Goal: Information Seeking & Learning: Learn about a topic

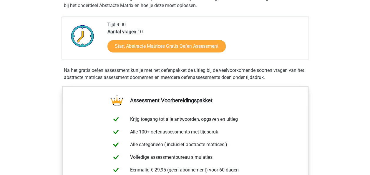
scroll to position [110, 0]
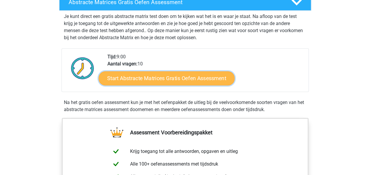
click at [191, 77] on link "Start Abstracte Matrices Gratis Oefen Assessment" at bounding box center [167, 78] width 136 height 14
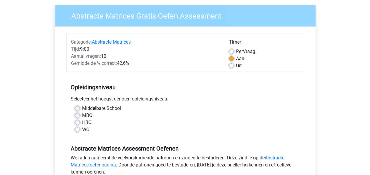
scroll to position [44, 0]
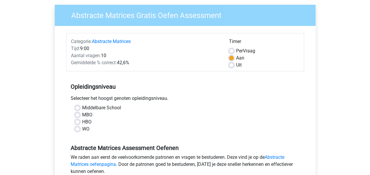
click at [82, 122] on label "HBO" at bounding box center [86, 121] width 9 height 7
click at [78, 122] on input "HBO" at bounding box center [77, 121] width 5 height 6
radio input "true"
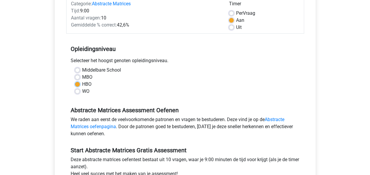
scroll to position [82, 0]
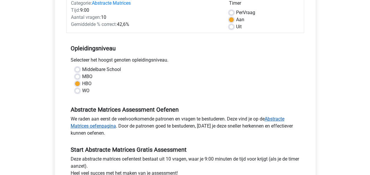
click at [274, 117] on link "Abstracte Matrices oefenpagina" at bounding box center [178, 122] width 214 height 13
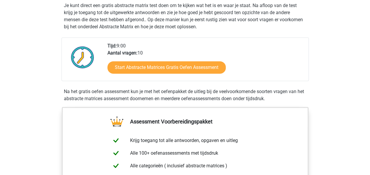
scroll to position [120, 0]
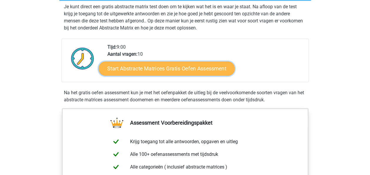
click at [201, 67] on link "Start Abstracte Matrices Gratis Oefen Assessment" at bounding box center [167, 68] width 136 height 14
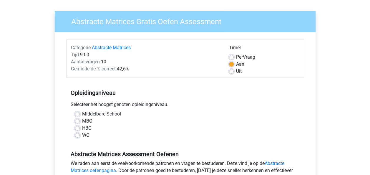
scroll to position [38, 0]
click at [82, 126] on label "HBO" at bounding box center [86, 127] width 9 height 7
click at [77, 126] on input "HBO" at bounding box center [77, 127] width 5 height 6
radio input "true"
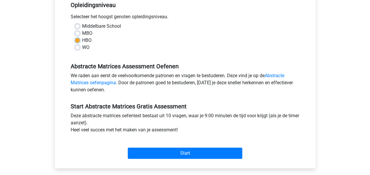
scroll to position [126, 0]
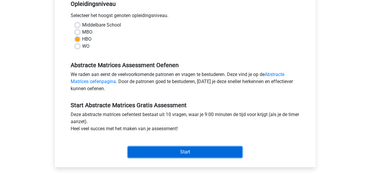
click at [186, 154] on input "Start" at bounding box center [185, 151] width 115 height 11
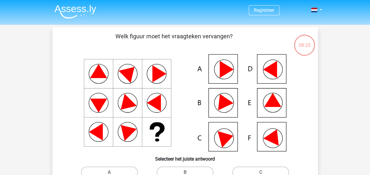
click at [273, 101] on icon at bounding box center [272, 100] width 17 height 14
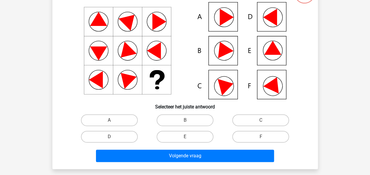
scroll to position [53, 0]
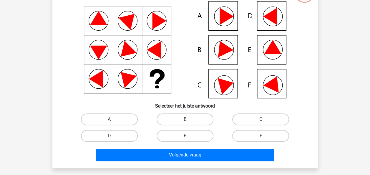
click at [188, 141] on label "E" at bounding box center [185, 136] width 57 height 12
click at [188, 140] on input "E" at bounding box center [187, 138] width 4 height 4
radio input "true"
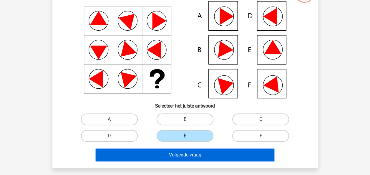
click at [188, 152] on button "Volgende vraag" at bounding box center [185, 155] width 178 height 12
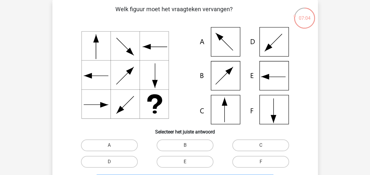
scroll to position [27, 0]
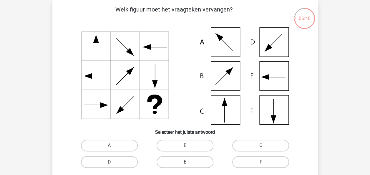
click at [256, 144] on label "C" at bounding box center [260, 146] width 57 height 12
click at [261, 145] on input "C" at bounding box center [263, 147] width 4 height 4
radio input "true"
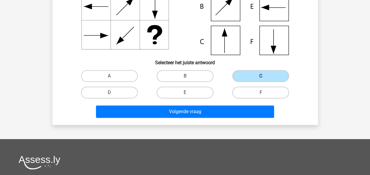
scroll to position [97, 0]
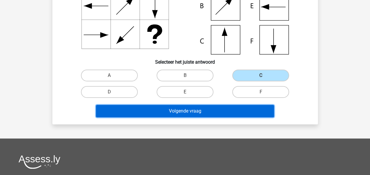
click at [204, 112] on button "Volgende vraag" at bounding box center [185, 111] width 178 height 12
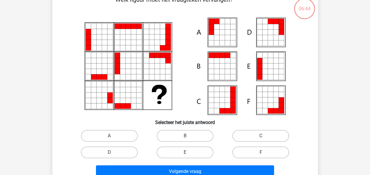
scroll to position [27, 0]
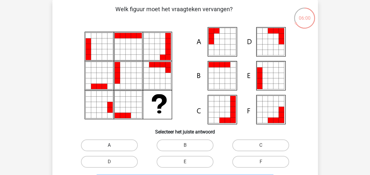
click at [101, 143] on label "A" at bounding box center [109, 145] width 57 height 12
click at [109, 145] on input "A" at bounding box center [111, 147] width 4 height 4
radio input "true"
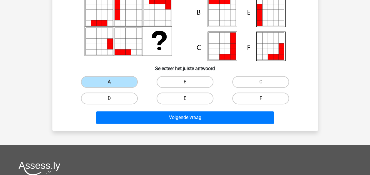
scroll to position [91, 0]
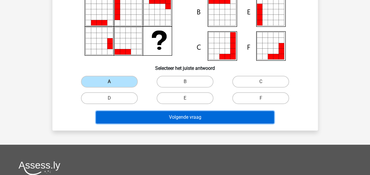
click at [199, 116] on button "Volgende vraag" at bounding box center [185, 117] width 178 height 12
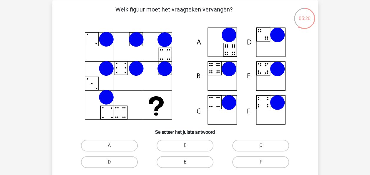
scroll to position [26, 0]
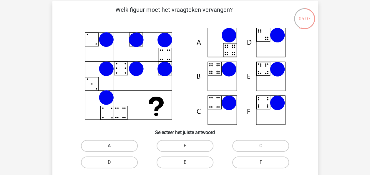
click at [113, 146] on label "A" at bounding box center [109, 146] width 57 height 12
click at [113, 146] on input "A" at bounding box center [111, 148] width 4 height 4
radio input "true"
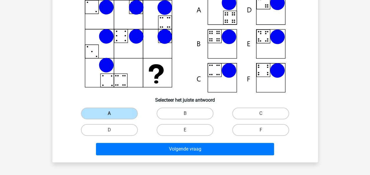
scroll to position [90, 0]
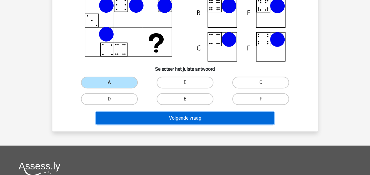
click at [221, 117] on button "Volgende vraag" at bounding box center [185, 118] width 178 height 12
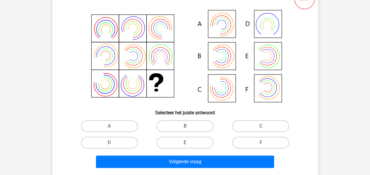
scroll to position [27, 0]
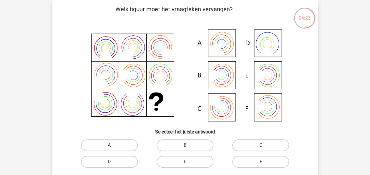
click at [110, 146] on input "A" at bounding box center [111, 147] width 4 height 4
radio input "true"
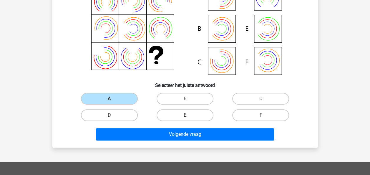
scroll to position [83, 0]
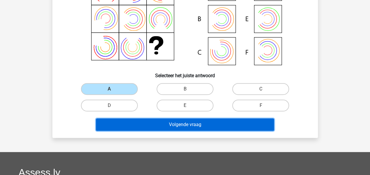
click at [223, 125] on button "Volgende vraag" at bounding box center [185, 124] width 178 height 12
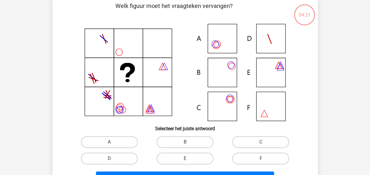
scroll to position [27, 0]
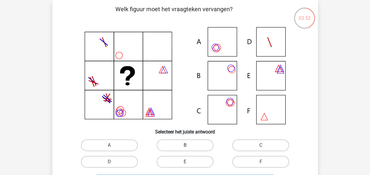
click at [193, 146] on label "B" at bounding box center [185, 145] width 57 height 12
click at [189, 146] on input "B" at bounding box center [187, 147] width 4 height 4
radio input "true"
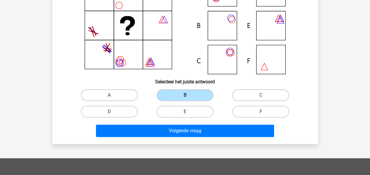
scroll to position [87, 0]
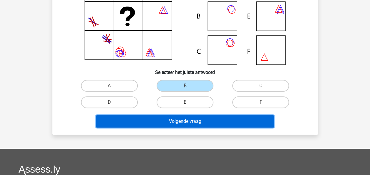
click at [230, 123] on button "Volgende vraag" at bounding box center [185, 121] width 178 height 12
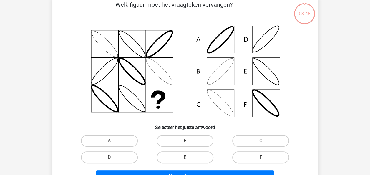
scroll to position [27, 0]
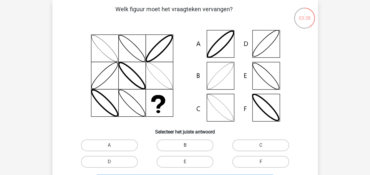
click at [191, 144] on label "B" at bounding box center [185, 145] width 57 height 12
click at [189, 145] on input "B" at bounding box center [187, 147] width 4 height 4
radio input "true"
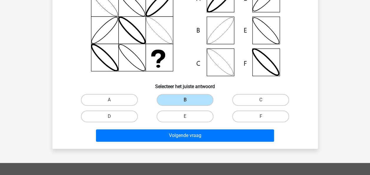
scroll to position [74, 0]
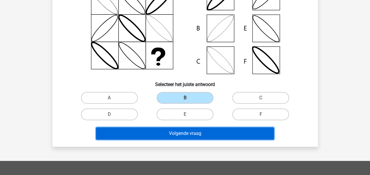
click at [215, 138] on button "Volgende vraag" at bounding box center [185, 133] width 178 height 12
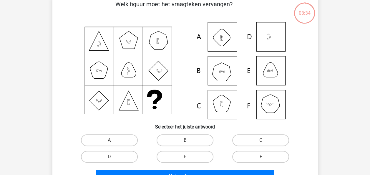
scroll to position [27, 0]
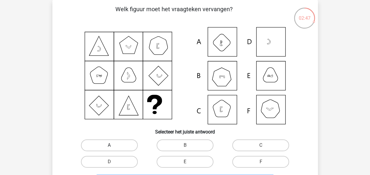
click at [106, 142] on label "A" at bounding box center [109, 145] width 57 height 12
click at [109, 145] on input "A" at bounding box center [111, 147] width 4 height 4
radio input "true"
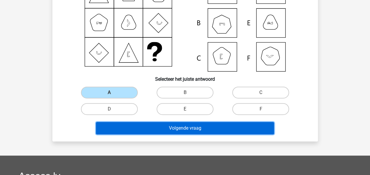
click at [191, 131] on button "Volgende vraag" at bounding box center [185, 128] width 178 height 12
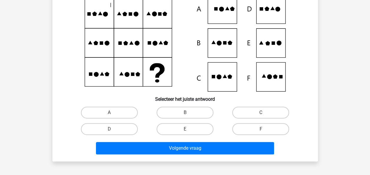
scroll to position [27, 0]
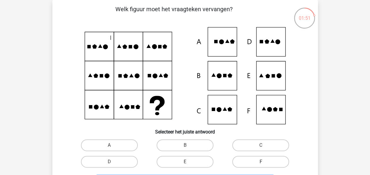
click at [269, 163] on label "F" at bounding box center [260, 162] width 57 height 12
click at [265, 163] on input "F" at bounding box center [263, 164] width 4 height 4
radio input "true"
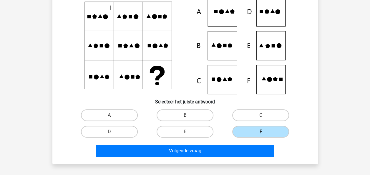
scroll to position [66, 0]
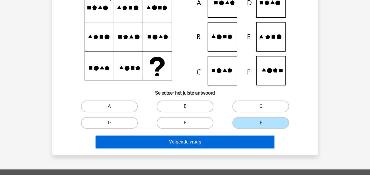
click at [250, 137] on button "Volgende vraag" at bounding box center [185, 142] width 178 height 12
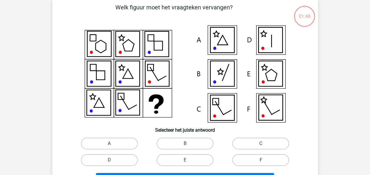
scroll to position [27, 0]
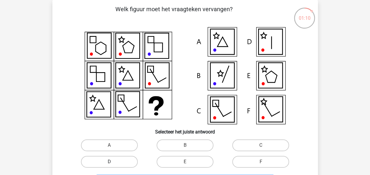
click at [123, 158] on label "D" at bounding box center [109, 162] width 57 height 12
click at [113, 162] on input "D" at bounding box center [111, 164] width 4 height 4
radio input "true"
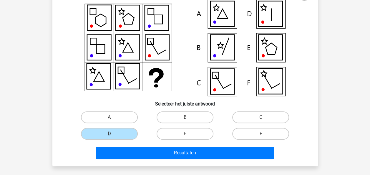
scroll to position [56, 0]
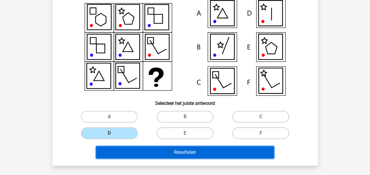
click at [196, 154] on button "Resultaten" at bounding box center [185, 152] width 178 height 12
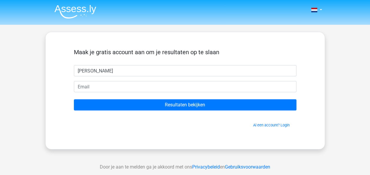
type input "[PERSON_NAME]"
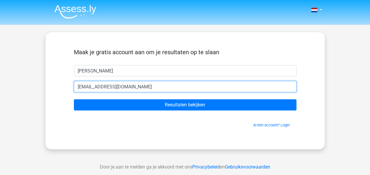
type input "[EMAIL_ADDRESS][DOMAIN_NAME]"
click at [74, 99] on input "Resultaten bekijken" at bounding box center [185, 104] width 223 height 11
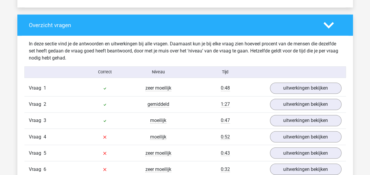
scroll to position [428, 0]
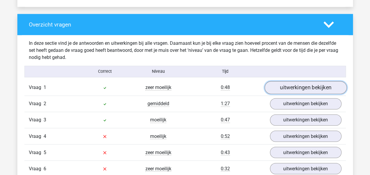
click at [295, 89] on link "uitwerkingen bekijken" at bounding box center [305, 87] width 82 height 13
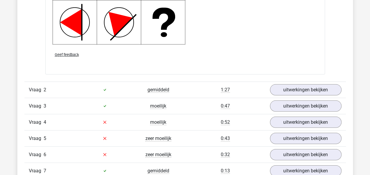
scroll to position [834, 0]
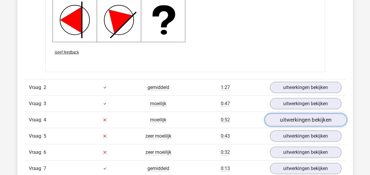
click at [302, 118] on link "uitwerkingen bekijken" at bounding box center [305, 119] width 82 height 13
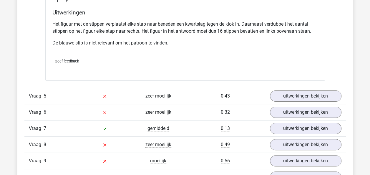
scroll to position [1123, 0]
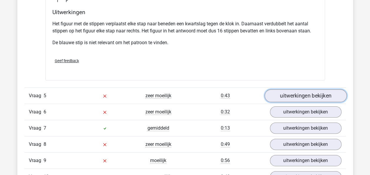
click at [299, 90] on link "uitwerkingen bekijken" at bounding box center [305, 95] width 82 height 13
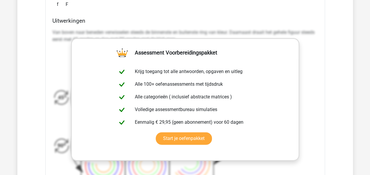
scroll to position [1385, 0]
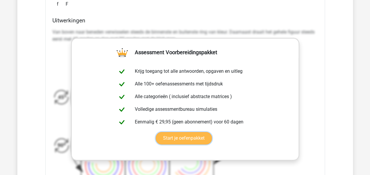
click at [184, 140] on link "Start je oefenpakket" at bounding box center [184, 138] width 56 height 12
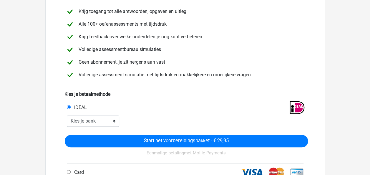
scroll to position [57, 0]
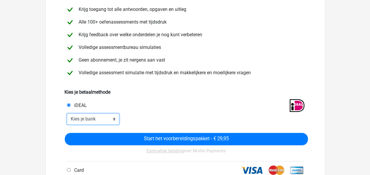
click at [114, 117] on select "Kies je bank ABN AMRO ING Rabobank ASN Bank bunq Knab N26 NN Regiobank Revolut …" at bounding box center [93, 118] width 53 height 11
select select "ideal_RABONL2U"
click at [67, 113] on select "Kies je bank ABN AMRO ING Rabobank ASN Bank bunq Knab N26 NN Regiobank Revolut …" at bounding box center [93, 118] width 53 height 11
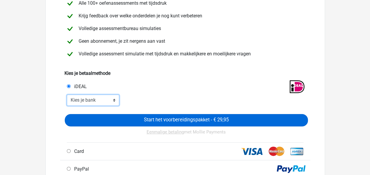
scroll to position [0, 0]
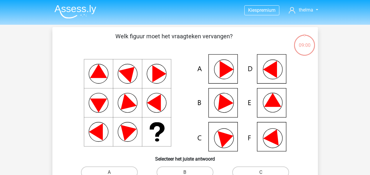
scroll to position [56, 0]
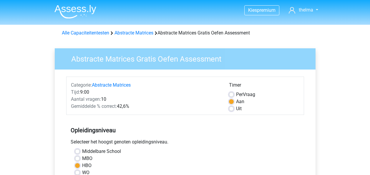
scroll to position [126, 0]
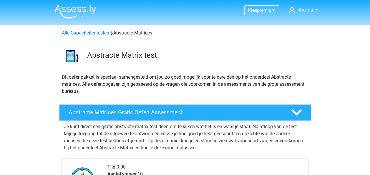
scroll to position [120, 0]
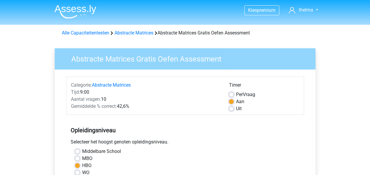
scroll to position [82, 0]
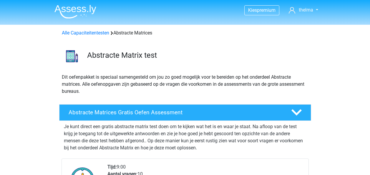
scroll to position [110, 0]
